Goal: Task Accomplishment & Management: Use online tool/utility

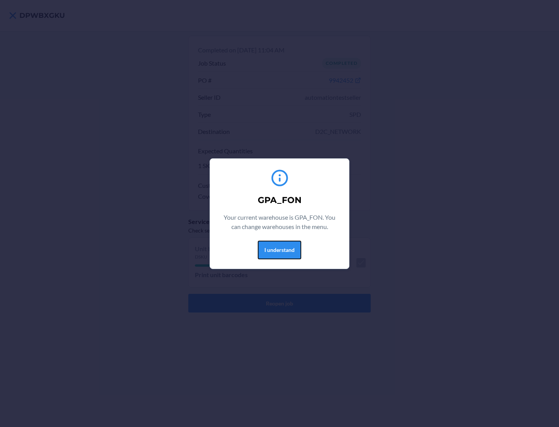
click at [279, 250] on button "I understand" at bounding box center [280, 250] width 44 height 19
